Goal: Obtain resource: Download file/media

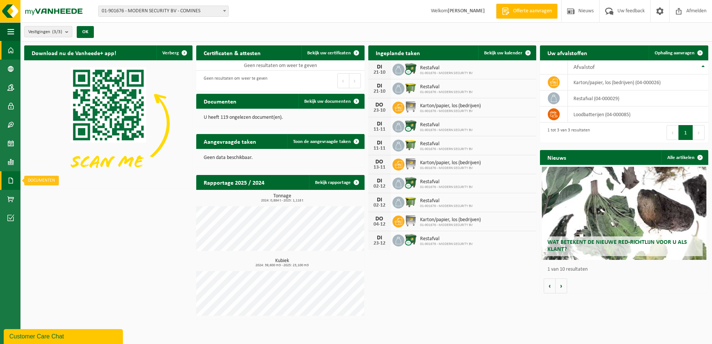
click at [9, 183] on span at bounding box center [10, 180] width 7 height 19
click at [51, 182] on span "Facturen" at bounding box center [53, 181] width 20 height 14
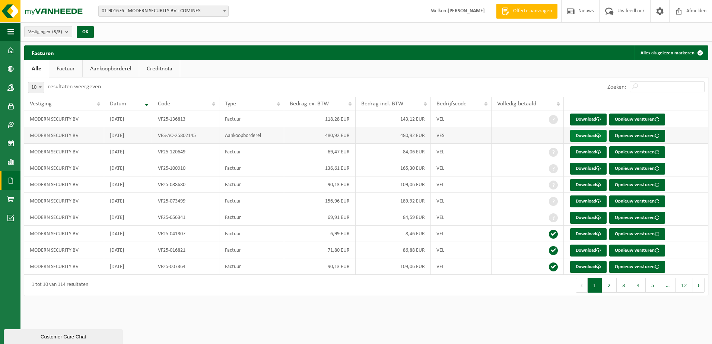
click at [583, 136] on link "Download" at bounding box center [588, 136] width 37 height 12
click at [399, 37] on div "Vestigingen (3/3) Alles selecteren Alles deselecteren MODERN SECURITY BV - COMI…" at bounding box center [366, 31] width 692 height 19
